Goal: Transaction & Acquisition: Register for event/course

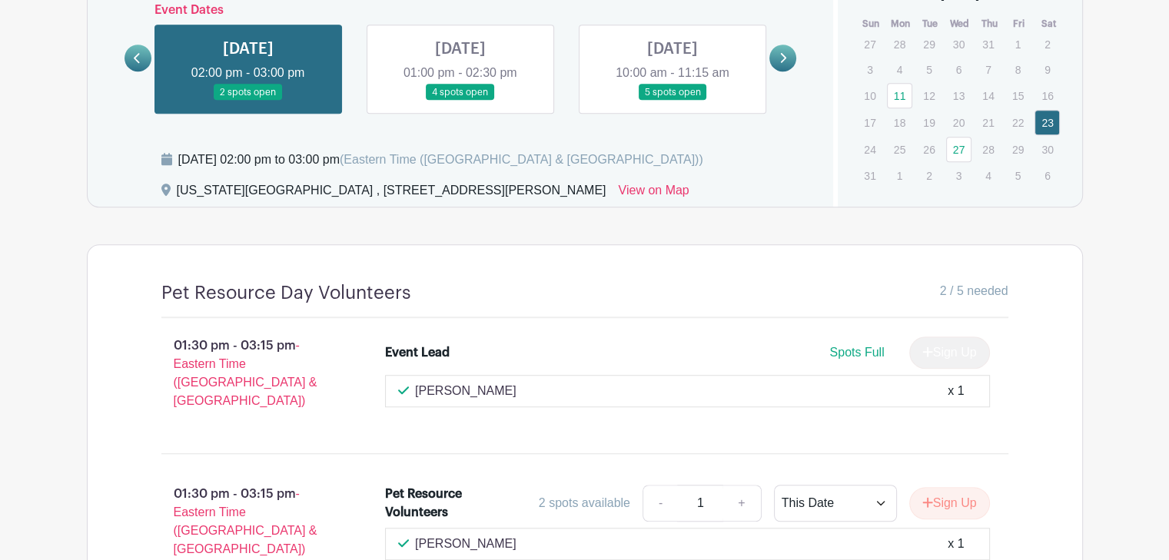
click at [248, 101] on link at bounding box center [248, 101] width 0 height 0
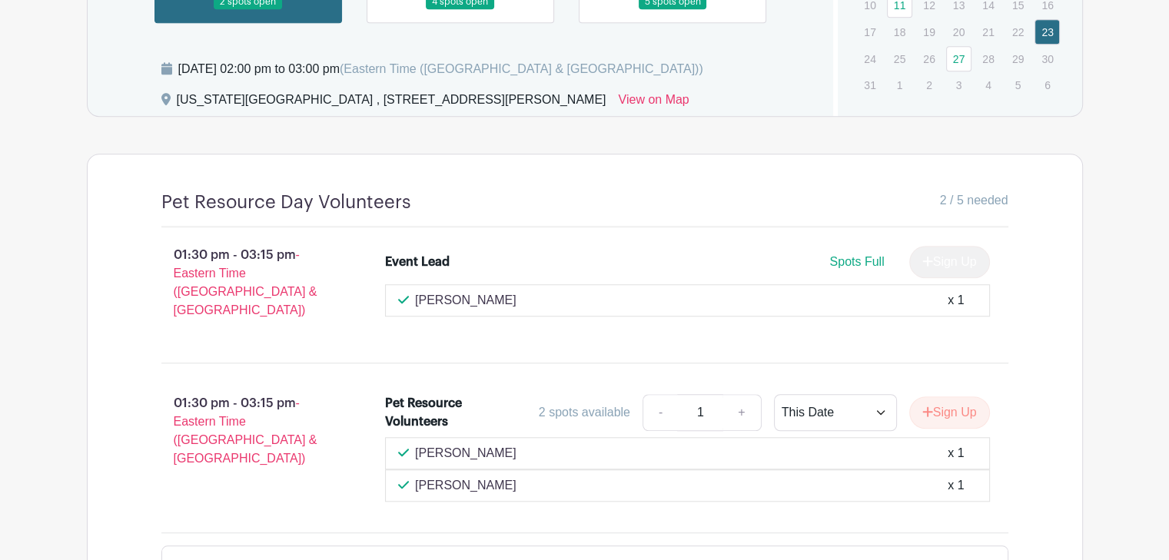
scroll to position [1299, 0]
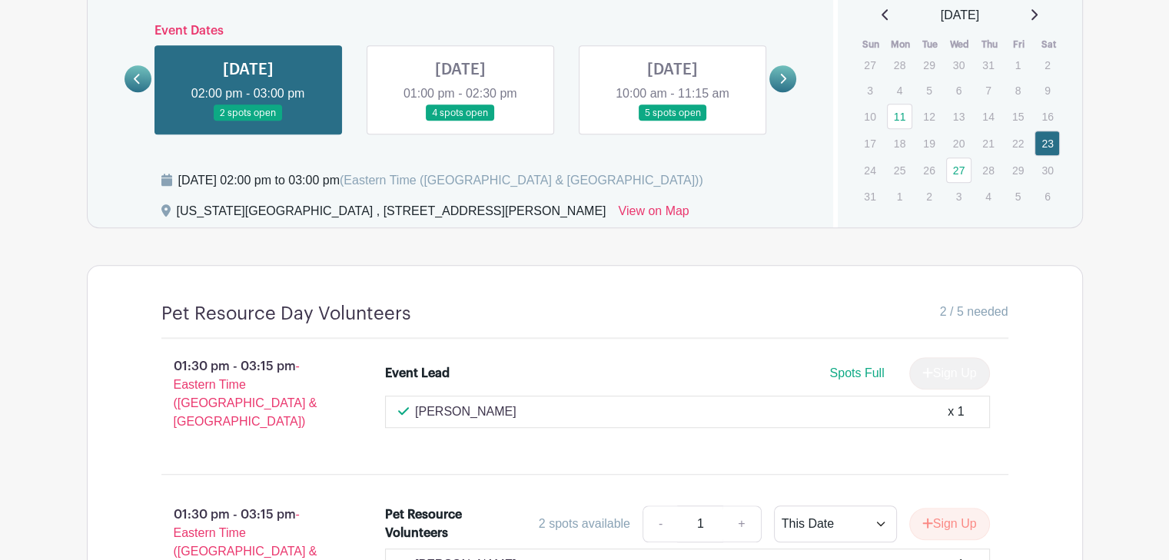
scroll to position [1068, 0]
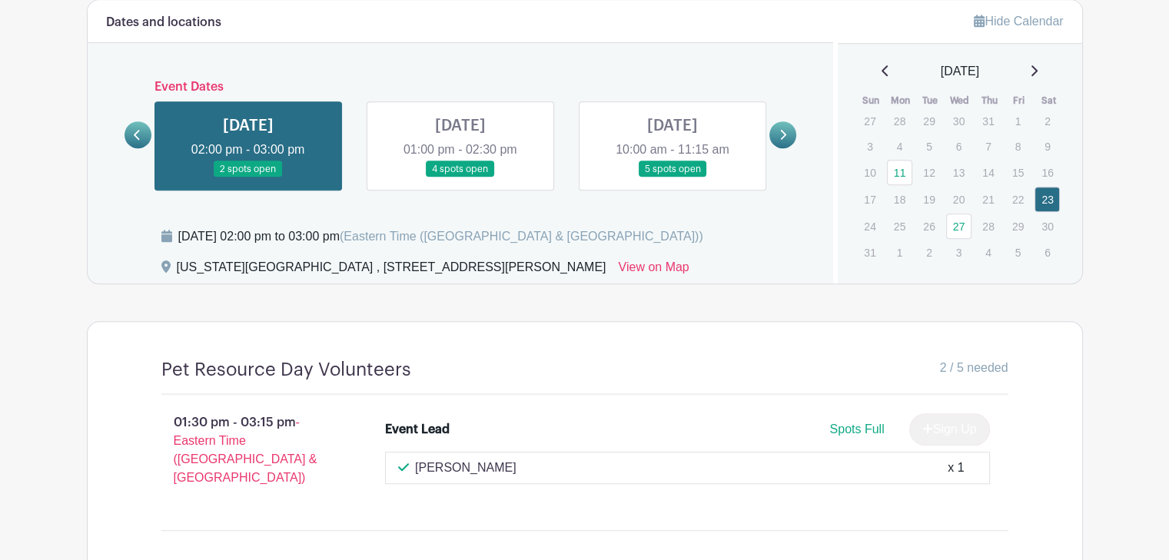
click at [460, 178] on link at bounding box center [460, 178] width 0 height 0
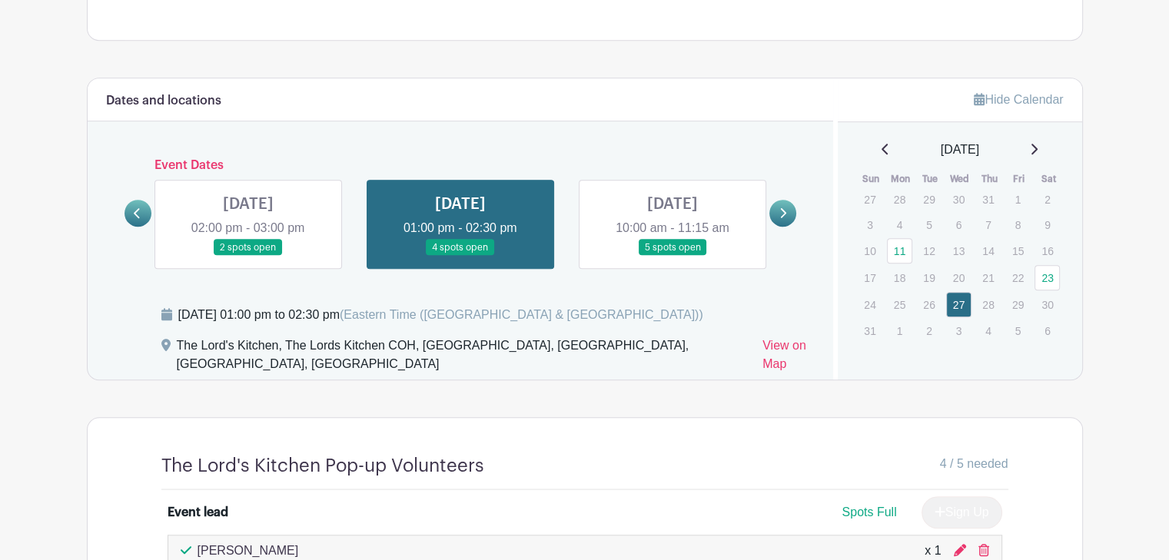
scroll to position [942, 0]
